Goal: Task Accomplishment & Management: Use online tool/utility

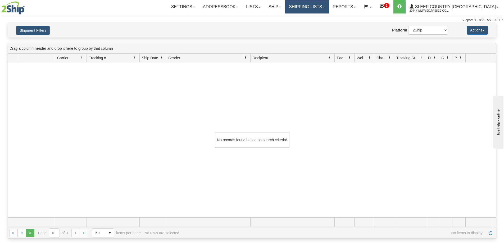
click at [329, 7] on link "Shipping lists" at bounding box center [307, 6] width 44 height 13
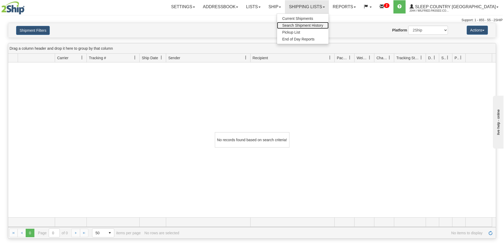
click at [323, 25] on span "Search Shipment History" at bounding box center [302, 25] width 41 height 4
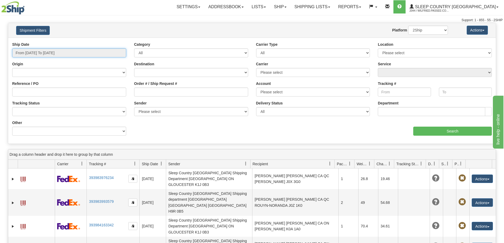
drag, startPoint x: 29, startPoint y: 52, endPoint x: 30, endPoint y: 61, distance: 9.3
click at [29, 52] on input "From 10/06/2025 To 10/07/2025" at bounding box center [69, 52] width 114 height 9
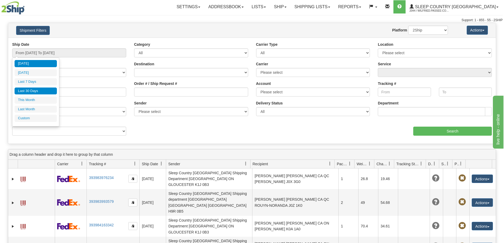
click at [33, 90] on li "Last 30 Days" at bounding box center [36, 91] width 42 height 7
type input "From 09/08/2025 To 10/07/2025"
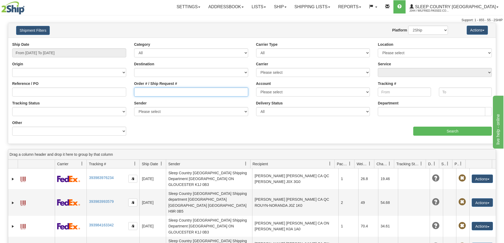
click at [151, 95] on input "Order # / Ship Request #" at bounding box center [191, 92] width 114 height 9
paste input "9002I146198"
type input "9002I146198"
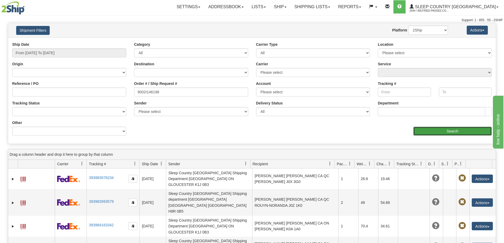
click at [442, 133] on input "Search" at bounding box center [452, 131] width 79 height 9
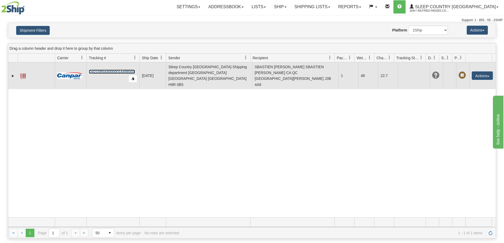
click at [103, 70] on link "D421585430000014498001" at bounding box center [112, 72] width 46 height 4
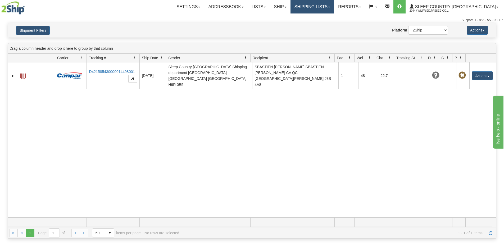
click at [334, 5] on link "Shipping lists" at bounding box center [313, 6] width 44 height 13
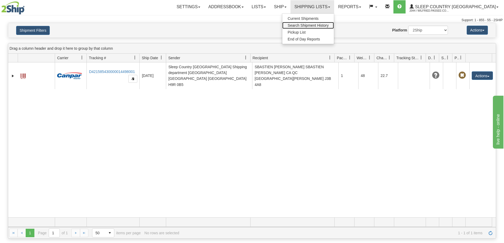
click at [329, 27] on span "Search Shipment History" at bounding box center [308, 25] width 41 height 4
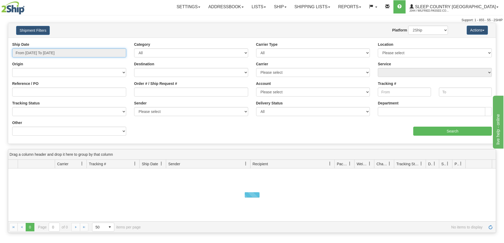
click at [40, 52] on input "From 10/06/2025 To 10/07/2025" at bounding box center [69, 52] width 114 height 9
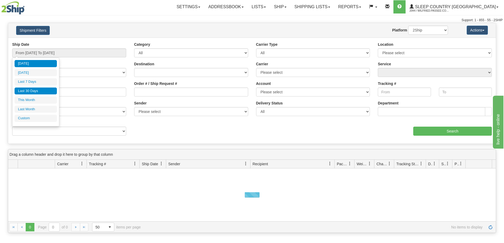
click at [39, 89] on li "Last 30 Days" at bounding box center [36, 91] width 42 height 7
type input "From 09/08/2025 To 10/07/2025"
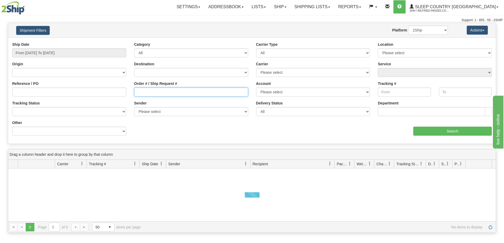
drag, startPoint x: 147, startPoint y: 93, endPoint x: 284, endPoint y: 114, distance: 138.7
click at [147, 93] on input "Order # / Ship Request #" at bounding box center [191, 92] width 114 height 9
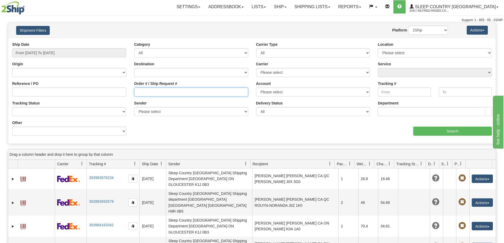
paste input "9002I144413"
type input "9002I144413"
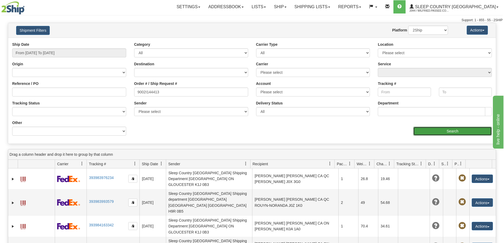
click at [430, 130] on input "Search" at bounding box center [452, 131] width 79 height 9
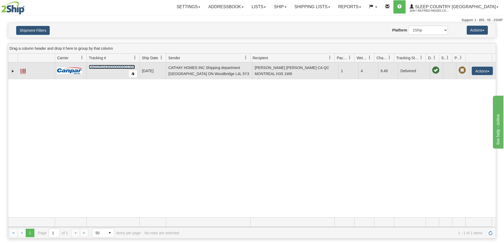
click at [117, 66] on link "D420352430000000931001" at bounding box center [112, 67] width 46 height 4
click at [482, 70] on button "Actions" at bounding box center [482, 71] width 21 height 8
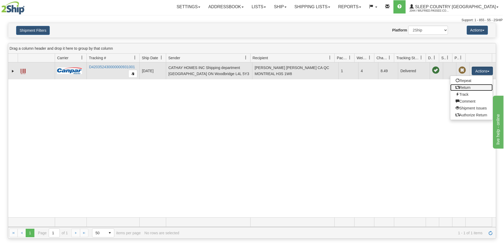
click at [468, 88] on link "Return" at bounding box center [471, 87] width 42 height 7
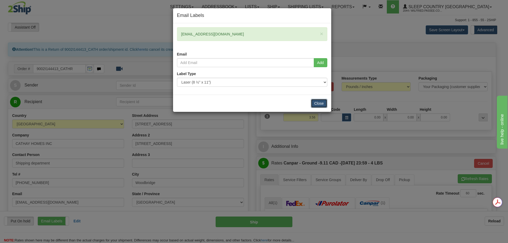
click at [320, 104] on button "Close" at bounding box center [319, 103] width 16 height 9
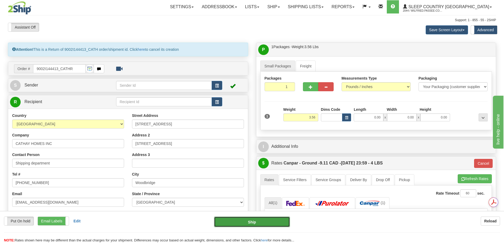
click at [251, 224] on button "Ship" at bounding box center [252, 222] width 76 height 11
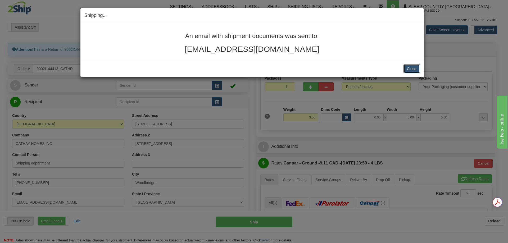
click at [414, 68] on button "Close" at bounding box center [412, 68] width 16 height 9
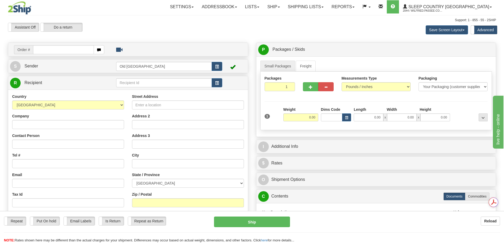
click at [218, 22] on div "Support: 1 - 855 - 55 - 2SHIP" at bounding box center [252, 20] width 488 height 4
